Goal: Task Accomplishment & Management: Use online tool/utility

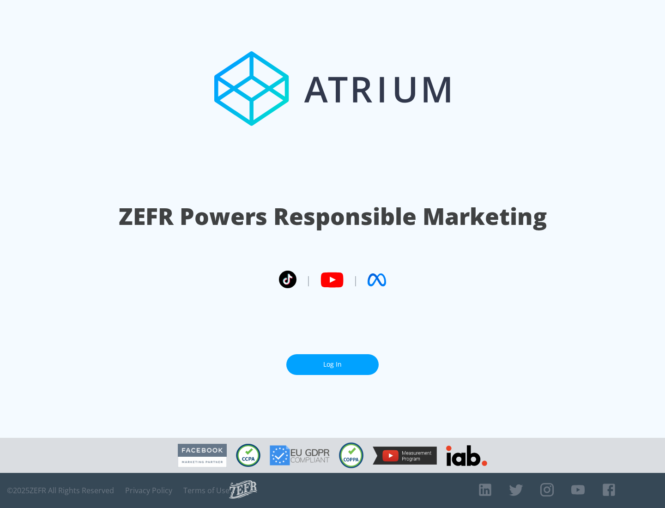
click at [333, 365] on link "Log In" at bounding box center [332, 364] width 92 height 21
